Goal: Task Accomplishment & Management: Complete application form

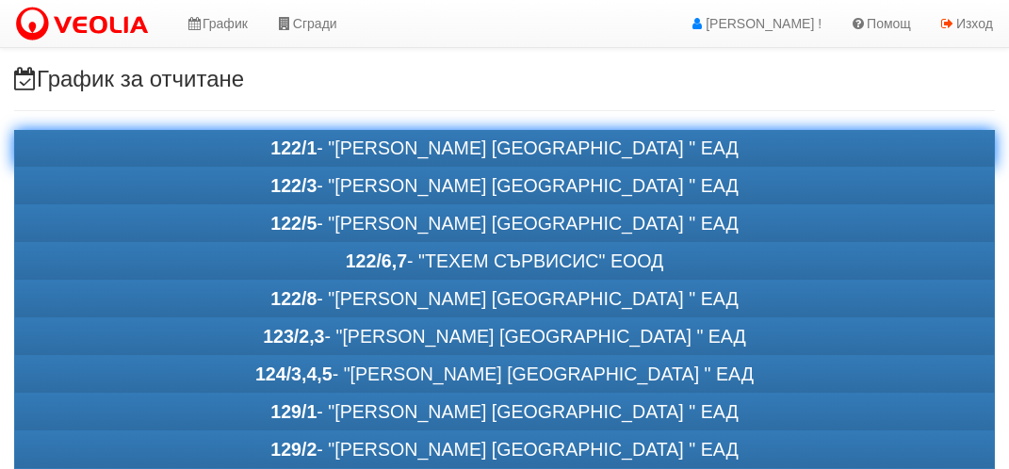
click at [253, 142] on div "122/1 - "ВЕОЛИЯ ЕНЕРДЖИ ВАРНА " ЕАД" at bounding box center [504, 149] width 979 height 36
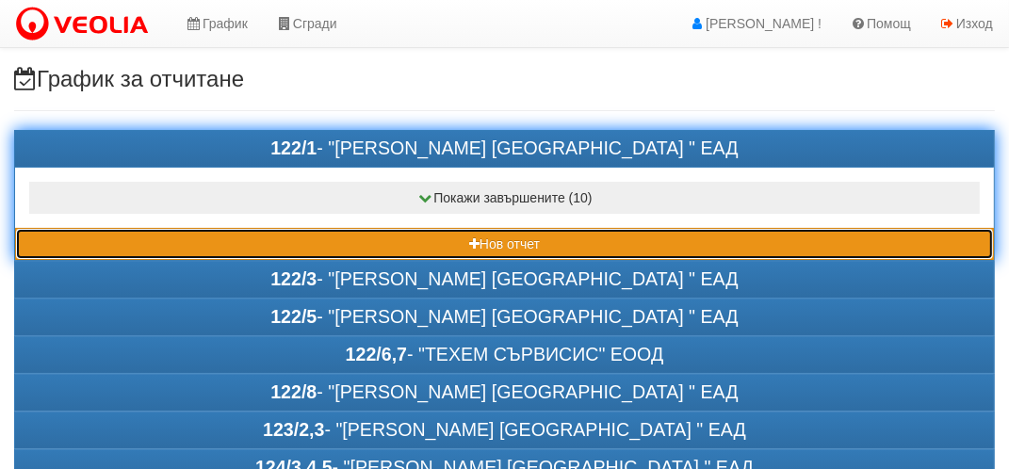
click at [236, 244] on button "Нов отчет" at bounding box center [504, 244] width 979 height 32
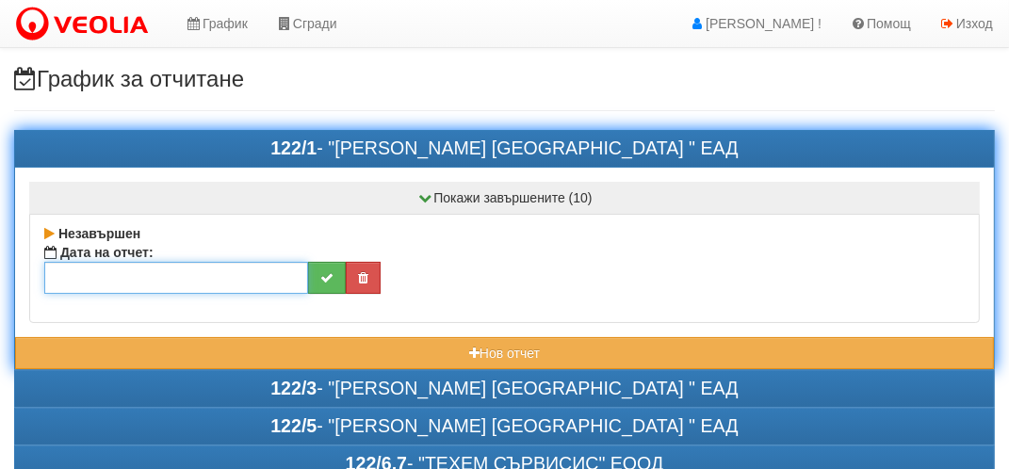
click at [128, 285] on input "text" at bounding box center [176, 278] width 264 height 32
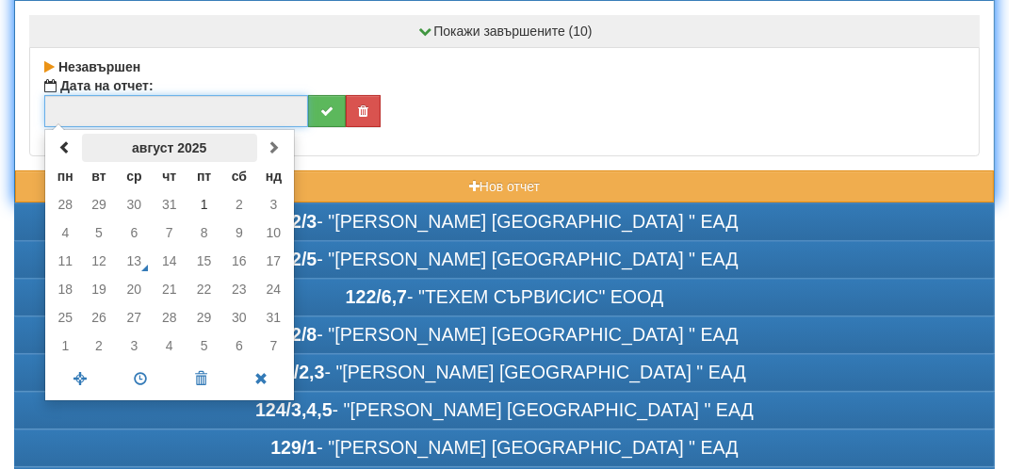
scroll to position [188, 0]
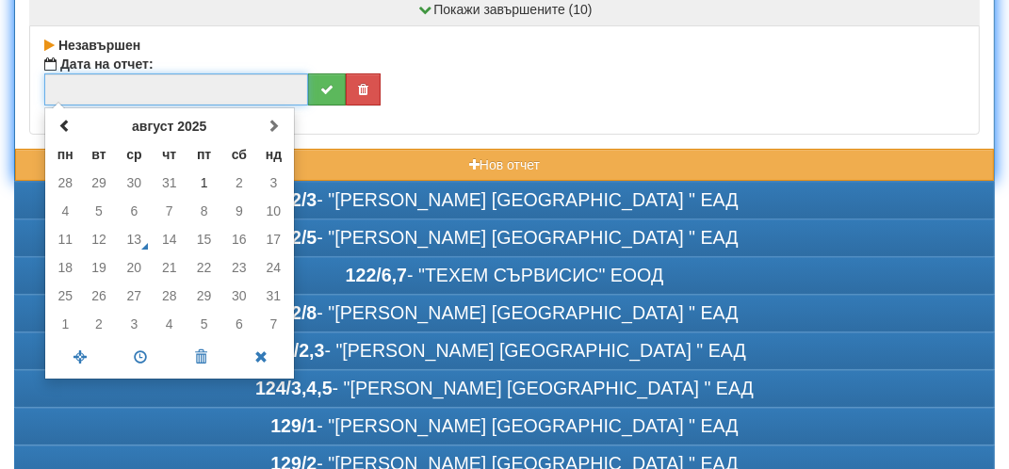
click at [235, 292] on td "30" at bounding box center [239, 296] width 36 height 28
click at [198, 299] on td "29" at bounding box center [204, 296] width 35 height 28
drag, startPoint x: 215, startPoint y: 293, endPoint x: 204, endPoint y: 297, distance: 11.0
click at [204, 297] on td "29" at bounding box center [204, 296] width 35 height 28
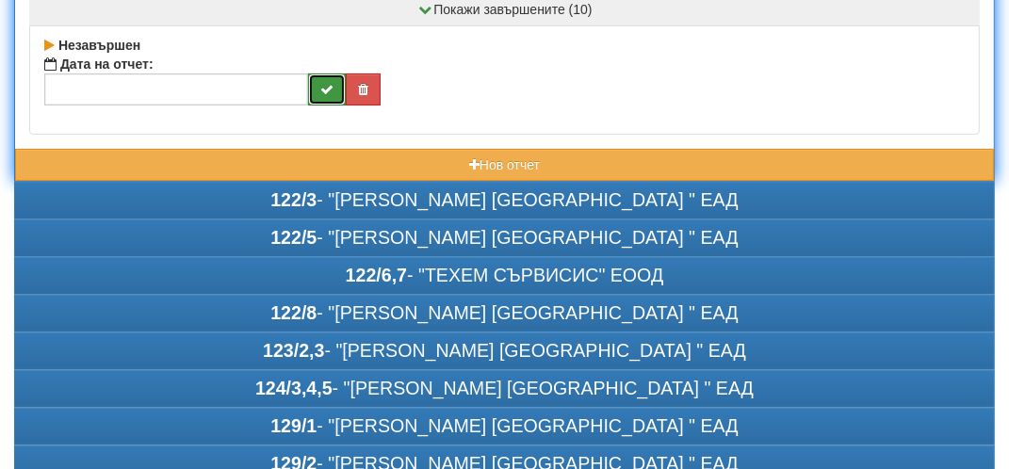
drag, startPoint x: 328, startPoint y: 57, endPoint x: 319, endPoint y: 94, distance: 37.7
click at [319, 94] on button "submit" at bounding box center [327, 90] width 38 height 32
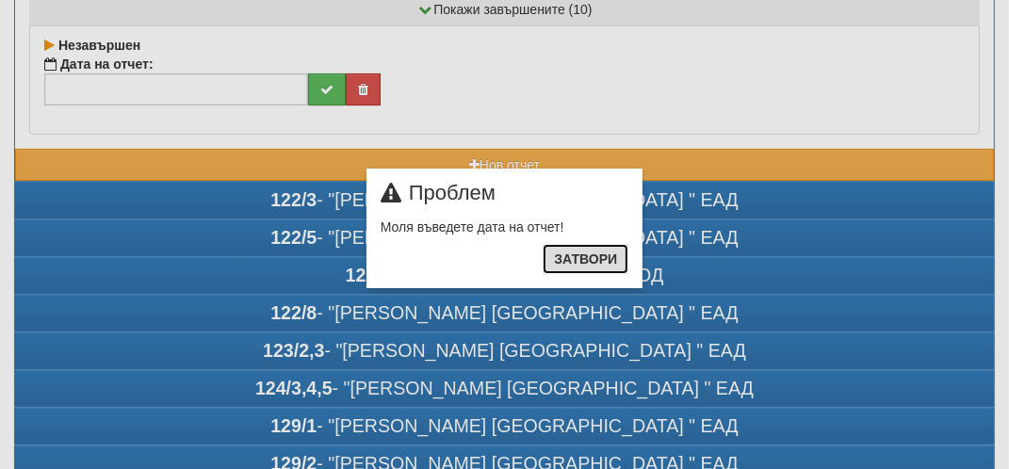
click at [601, 265] on button "Затвори" at bounding box center [586, 259] width 86 height 30
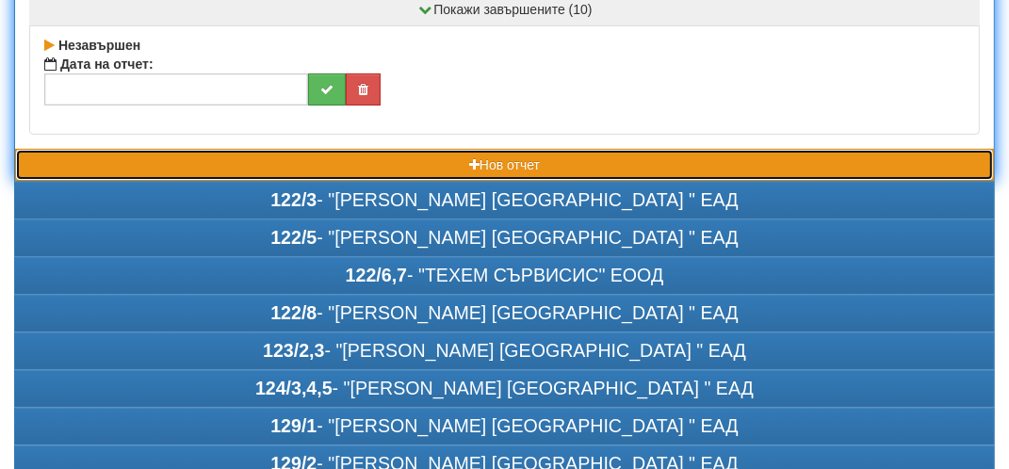
click at [275, 154] on button "Нов отчет" at bounding box center [504, 165] width 979 height 32
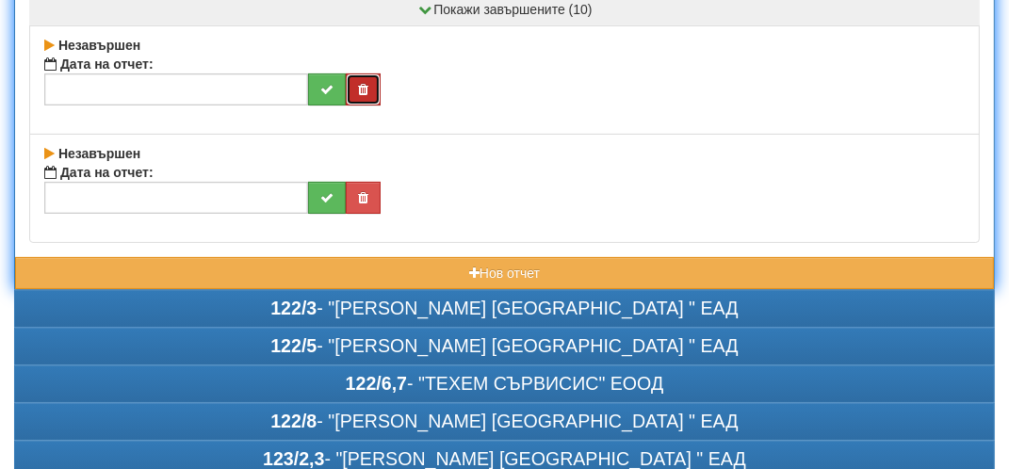
click at [369, 91] on button "button" at bounding box center [363, 90] width 35 height 32
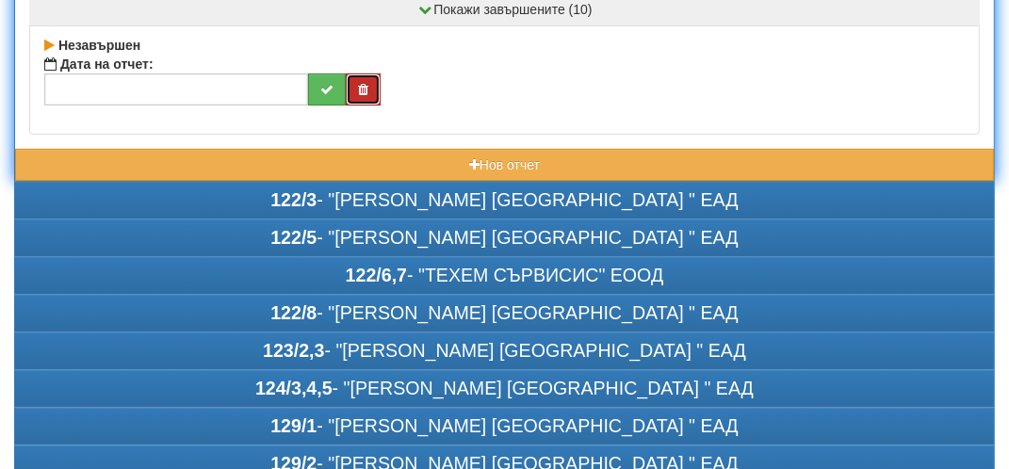
click at [357, 99] on button "button" at bounding box center [363, 90] width 35 height 32
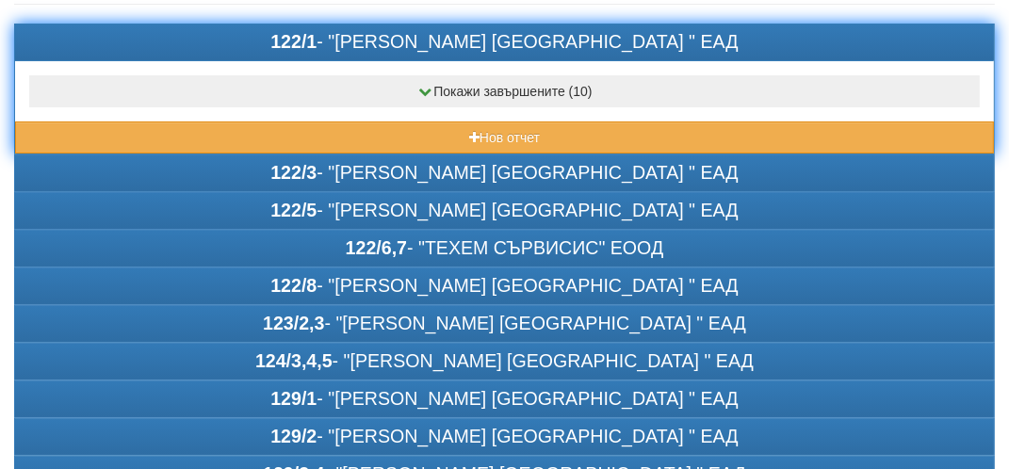
scroll to position [0, 0]
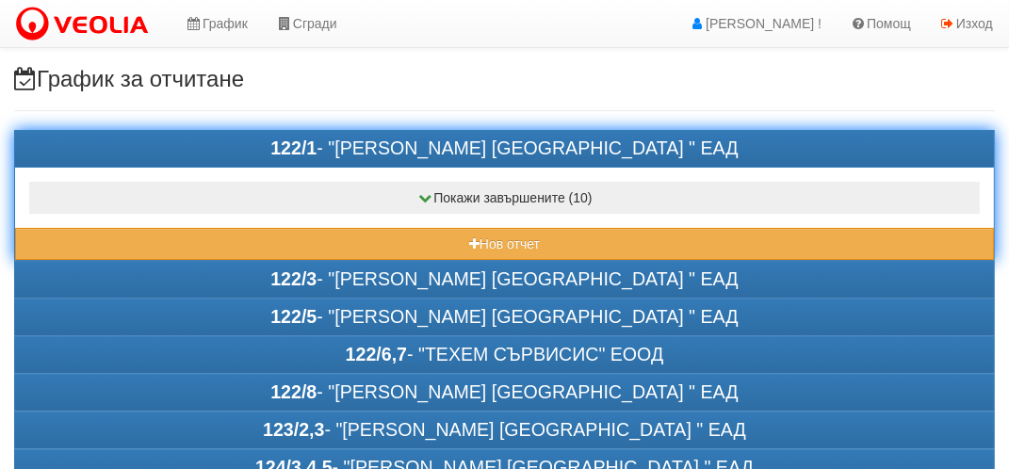
click at [149, 167] on div "Покажи завършените (10) Завършен Дата на отчет: 30/07/2025 11:15:00 Завършен Да…" at bounding box center [504, 197] width 979 height 61
click at [150, 149] on div "122/1 - "ВЕОЛИЯ ЕНЕРДЖИ ВАРНА " ЕАД" at bounding box center [504, 149] width 979 height 36
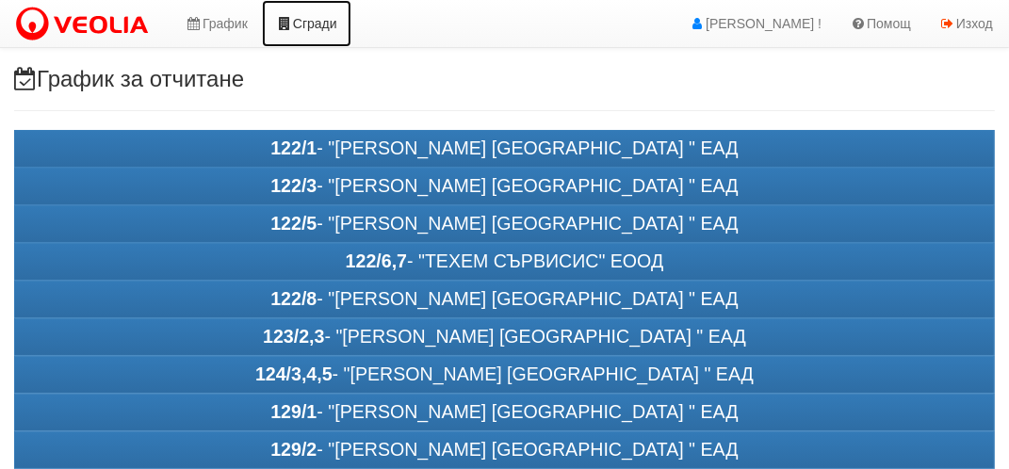
click at [298, 20] on link "Сгради" at bounding box center [307, 23] width 90 height 47
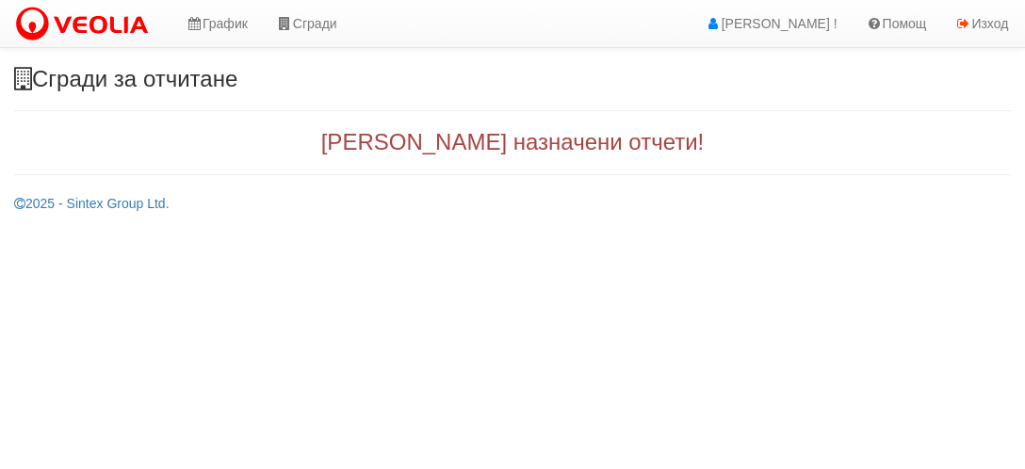
drag, startPoint x: 325, startPoint y: 130, endPoint x: 324, endPoint y: 118, distance: 12.3
drag, startPoint x: 264, startPoint y: 69, endPoint x: 276, endPoint y: 50, distance: 22.5
click at [274, 53] on body "График Сгради [PERSON_NAME] ! Помощ Изход Сгради за отчитане Зареждане... [PERS…" at bounding box center [512, 106] width 1025 height 213
drag, startPoint x: 276, startPoint y: 50, endPoint x: 308, endPoint y: 39, distance: 34.0
click at [284, 46] on body "График Сгради [PERSON_NAME] ! Помощ Изход Сгради за отчитане Зареждане... [PERS…" at bounding box center [512, 106] width 1025 height 213
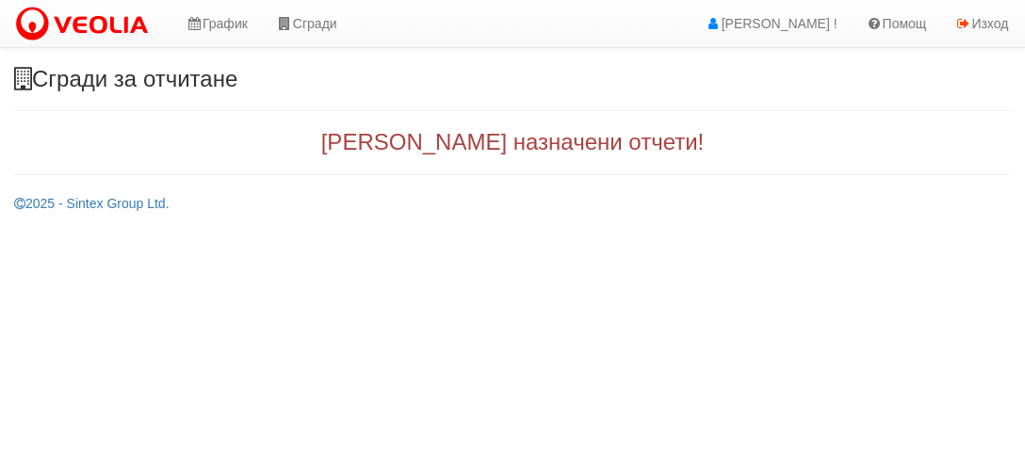
drag, startPoint x: 401, startPoint y: 68, endPoint x: 377, endPoint y: 134, distance: 70.4
click at [989, 0] on html "График Сгради [PERSON_NAME] ! Помощ Изход Сгради за отчитане Зареждане... [PERS…" at bounding box center [512, 113] width 1025 height 227
